Goal: Information Seeking & Learning: Learn about a topic

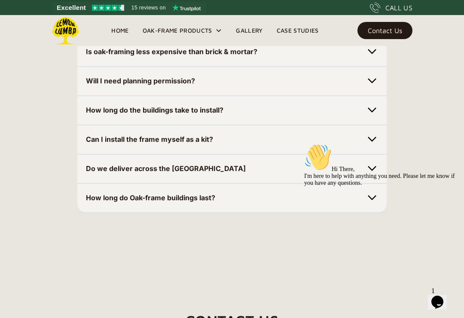
scroll to position [2754, 0]
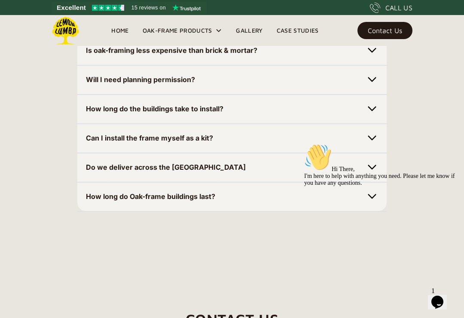
click at [107, 201] on strong "How long do Oak-frame buildings last?" at bounding box center [150, 196] width 129 height 9
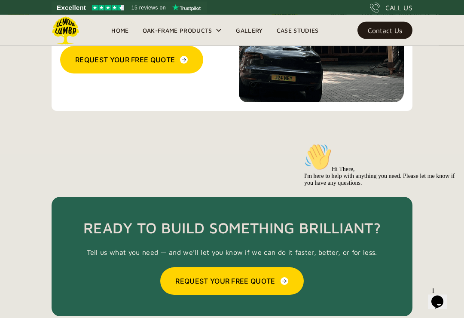
scroll to position [2240, 0]
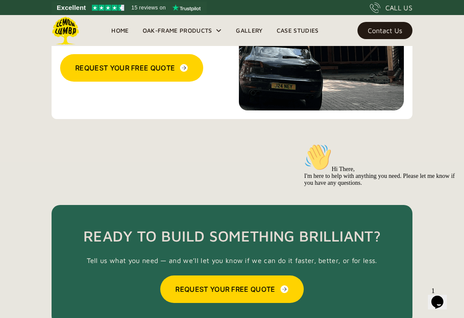
click at [249, 30] on link "Gallery" at bounding box center [249, 30] width 40 height 13
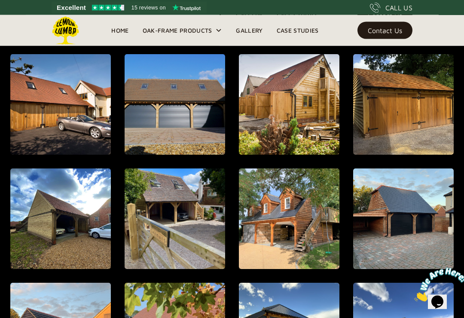
scroll to position [548, 0]
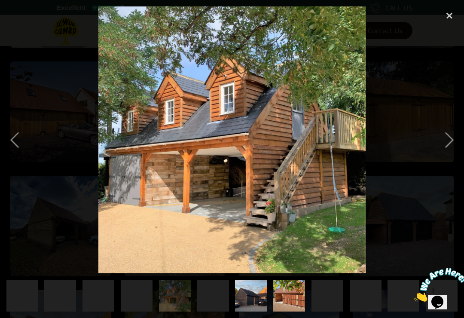
scroll to position [0, 417]
click at [18, 146] on div "previous image" at bounding box center [14, 139] width 29 height 267
click at [14, 144] on div "previous image" at bounding box center [14, 139] width 29 height 267
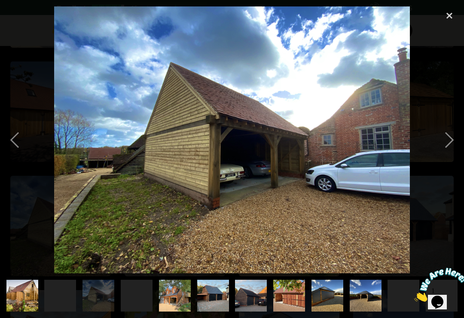
click at [448, 152] on div "next image" at bounding box center [449, 139] width 29 height 267
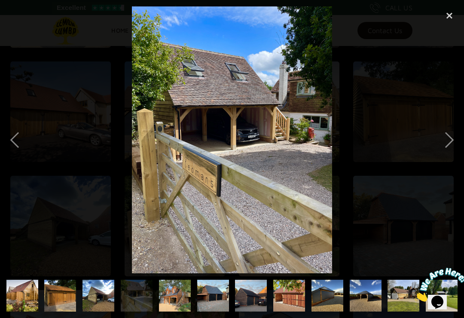
click at [458, 146] on div "next image" at bounding box center [449, 139] width 29 height 267
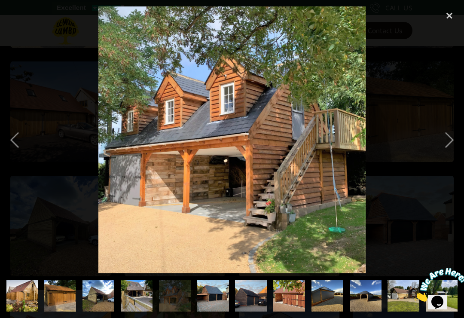
click at [459, 145] on div "next image" at bounding box center [449, 139] width 29 height 267
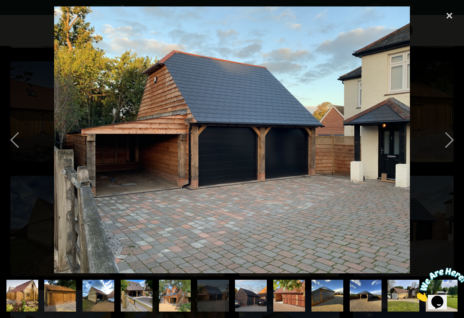
click at [461, 140] on div "next image" at bounding box center [449, 139] width 29 height 267
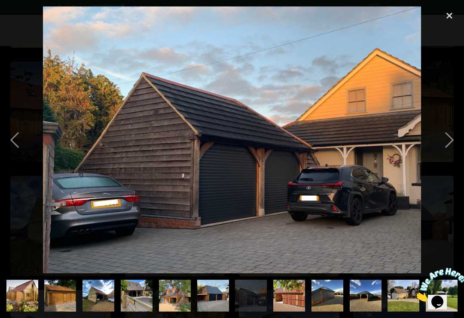
click at [448, 18] on div "close lightbox" at bounding box center [449, 15] width 29 height 19
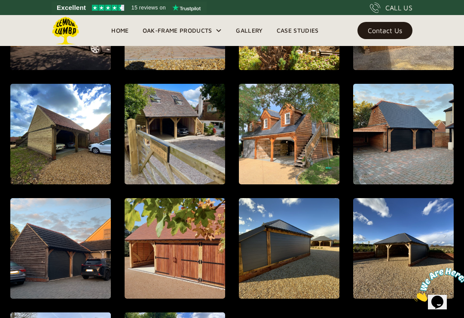
scroll to position [0, 0]
